Goal: Information Seeking & Learning: Learn about a topic

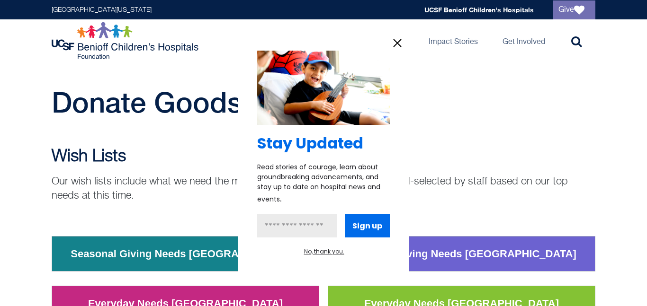
click at [399, 37] on icon "information" at bounding box center [397, 43] width 14 height 14
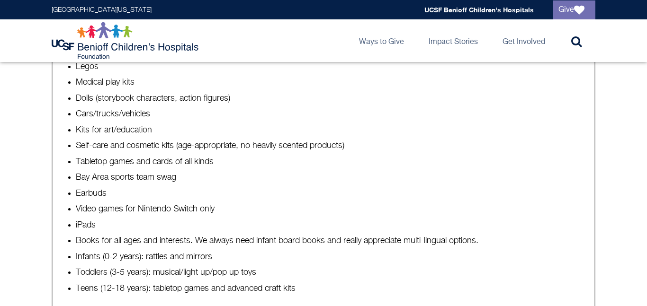
scroll to position [706, 0]
click at [379, 162] on li "Tabletop games and cards of all kinds" at bounding box center [333, 163] width 514 height 12
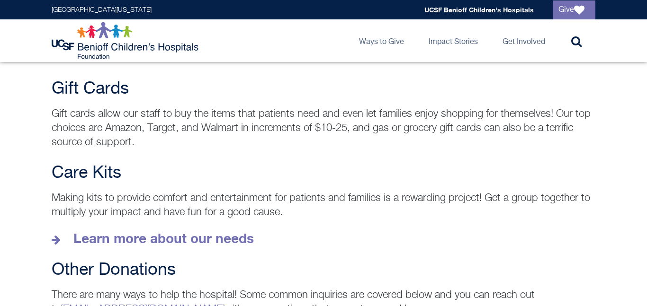
scroll to position [1278, 0]
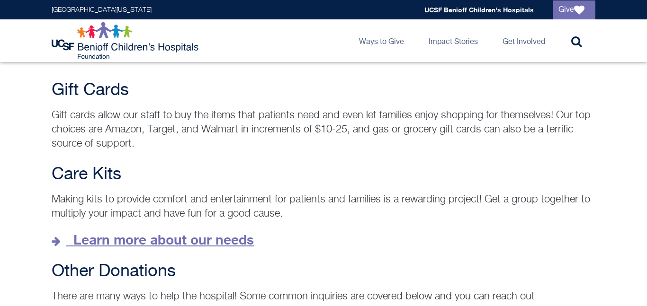
click at [126, 233] on strong "Learn more about our needs" at bounding box center [163, 240] width 180 height 16
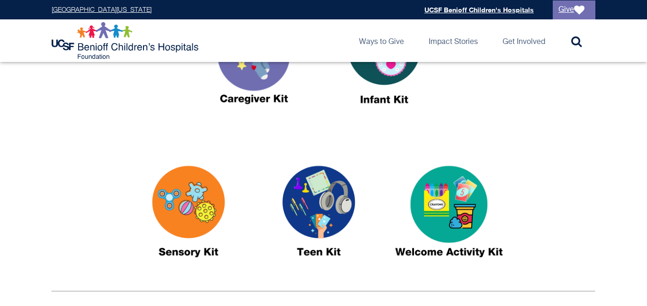
scroll to position [425, 0]
click at [335, 221] on img at bounding box center [318, 215] width 118 height 136
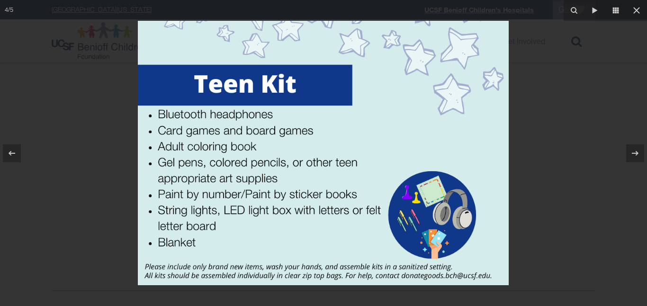
click at [81, 105] on div at bounding box center [323, 153] width 647 height 306
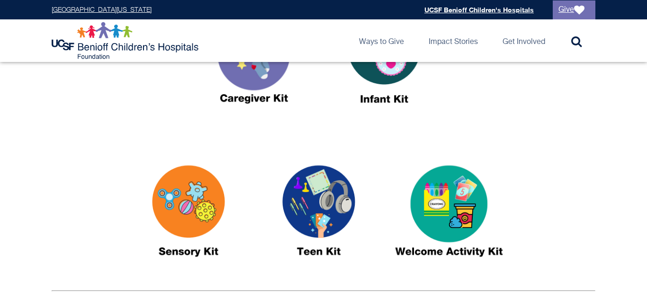
click at [162, 176] on img at bounding box center [188, 215] width 118 height 136
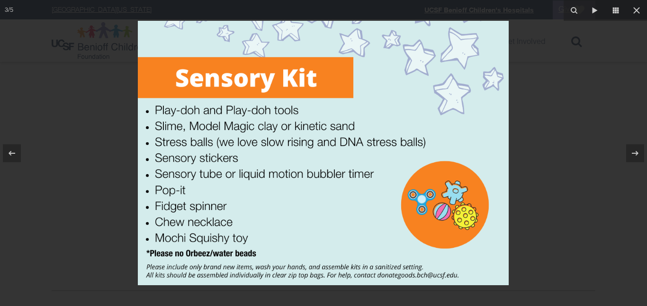
click at [122, 83] on div at bounding box center [323, 153] width 647 height 306
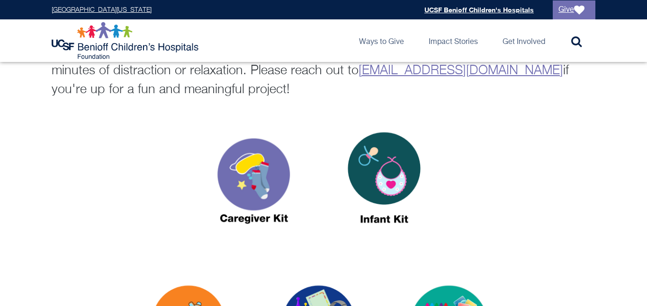
scroll to position [289, 0]
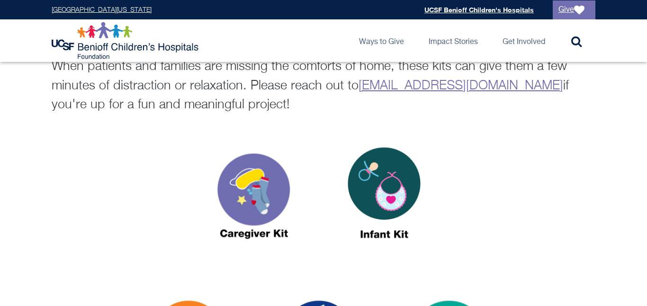
click at [294, 206] on img at bounding box center [254, 197] width 118 height 136
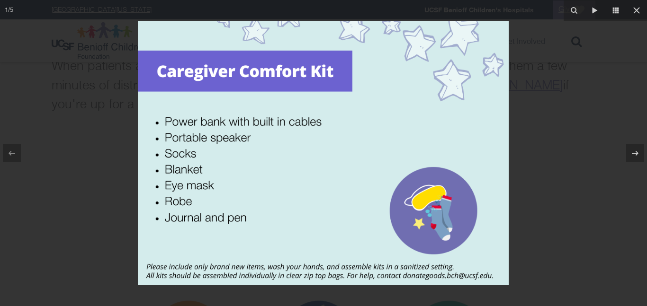
click at [79, 138] on div at bounding box center [323, 153] width 647 height 306
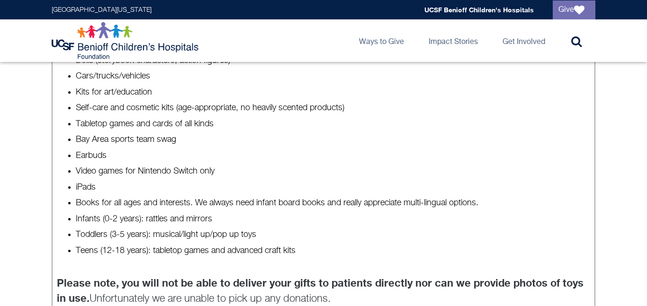
scroll to position [746, 0]
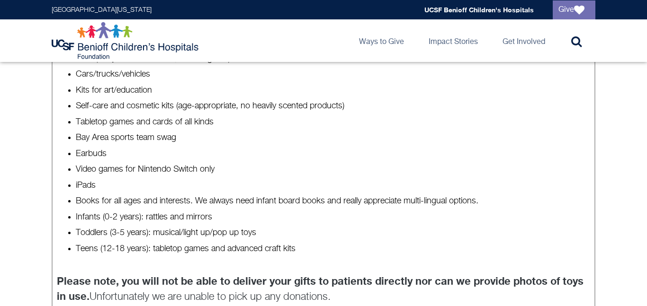
click at [62, 96] on ul "Coloring books for all ages and interests Crayons, markers, and colored pencils…" at bounding box center [323, 114] width 533 height 282
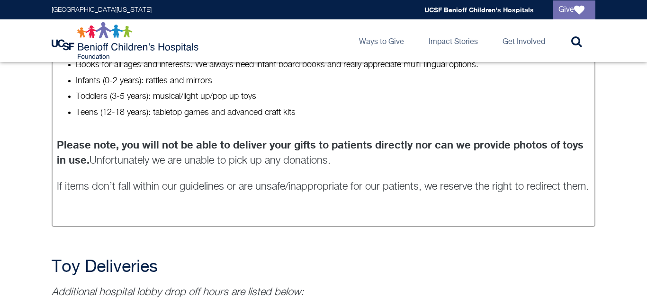
scroll to position [882, 0]
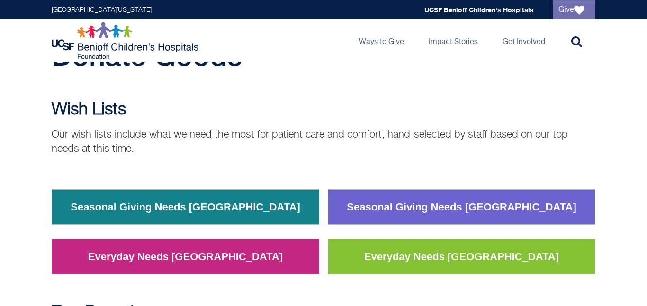
scroll to position [46, 0]
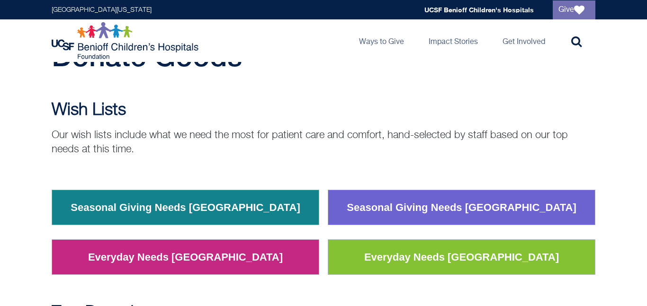
click at [362, 247] on td "Everyday Needs San Francisco" at bounding box center [461, 257] width 267 height 35
click at [400, 260] on link "Everyday Needs San Francisco" at bounding box center [461, 257] width 209 height 25
click at [411, 206] on link "Seasonal Giving Needs San Francisco" at bounding box center [461, 207] width 244 height 25
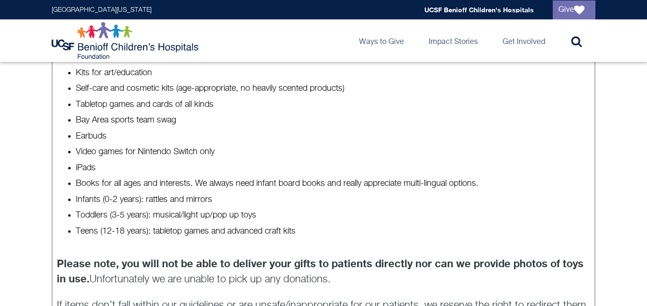
scroll to position [787, 0]
